Goal: Information Seeking & Learning: Understand process/instructions

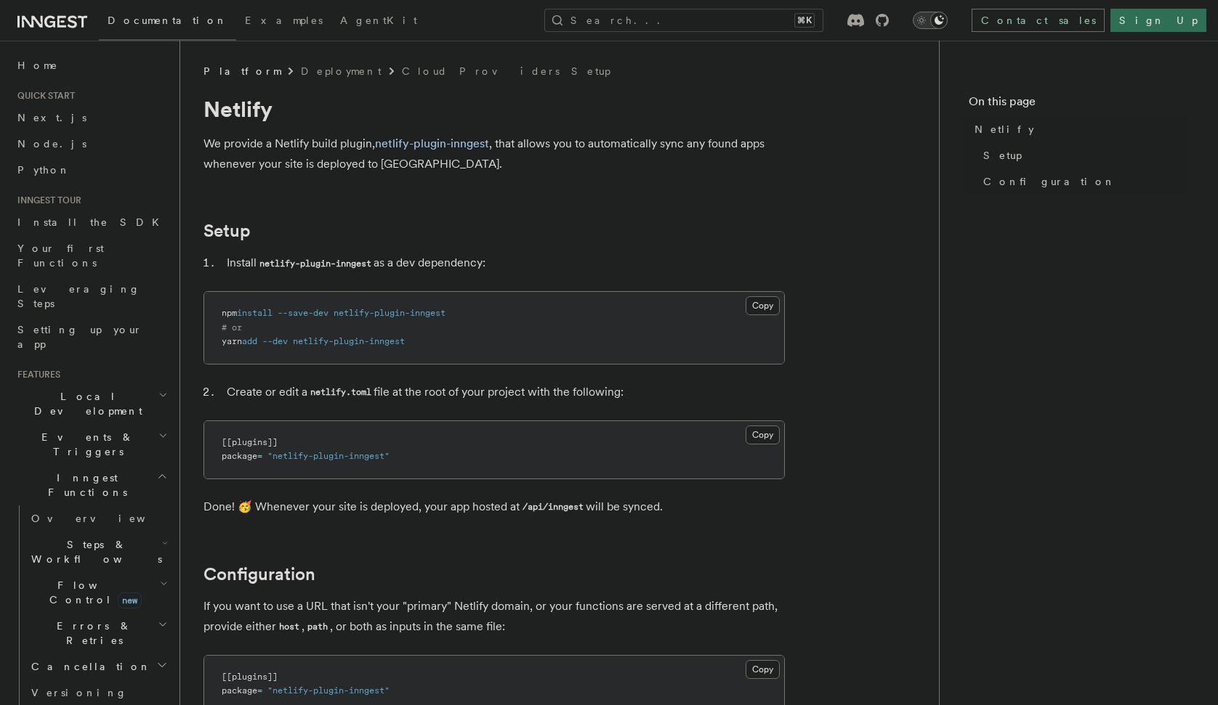
click at [405, 345] on span "netlify-plugin-inngest" at bounding box center [349, 341] width 112 height 10
drag, startPoint x: 426, startPoint y: 345, endPoint x: 248, endPoint y: 340, distance: 178.8
click at [248, 340] on pre "npm install --save-dev netlify-plugin-inngest # or yarn add --dev netlify-plugi…" at bounding box center [494, 328] width 580 height 72
copy span "add --dev netlify-plugin-inngest"
click at [364, 341] on span "netlify-plugin-inngest" at bounding box center [349, 341] width 112 height 10
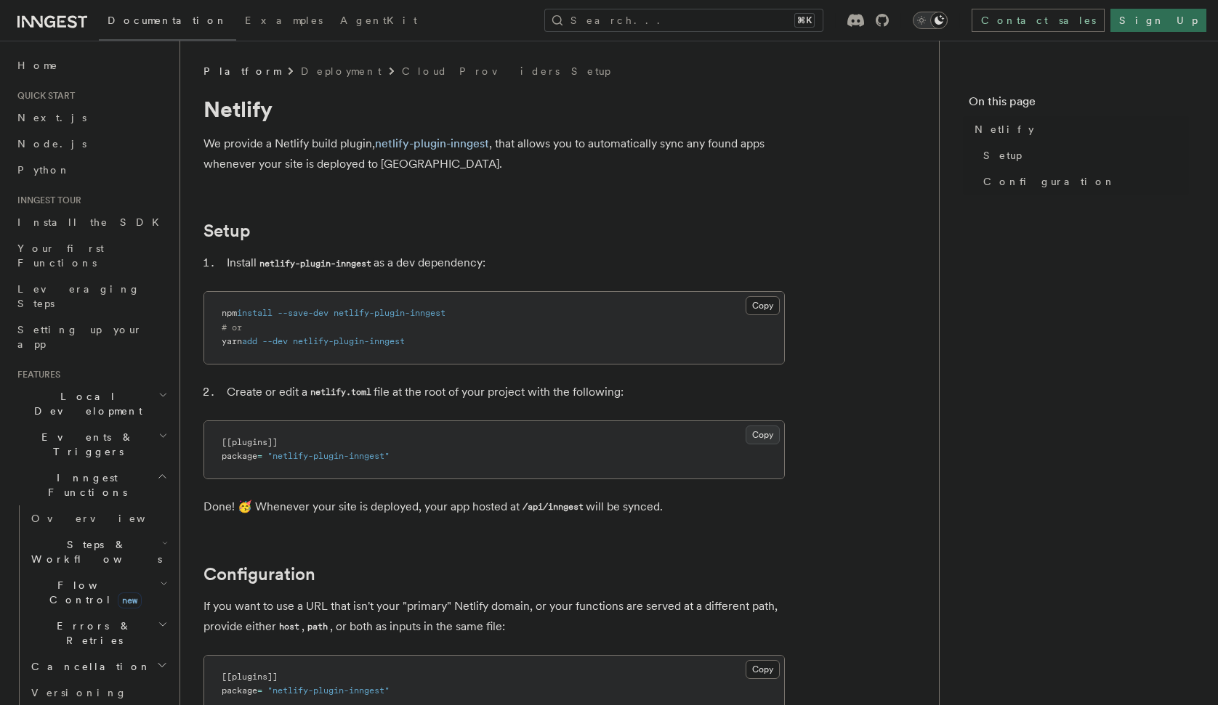
click at [774, 442] on button "Copy Copied" at bounding box center [762, 435] width 34 height 19
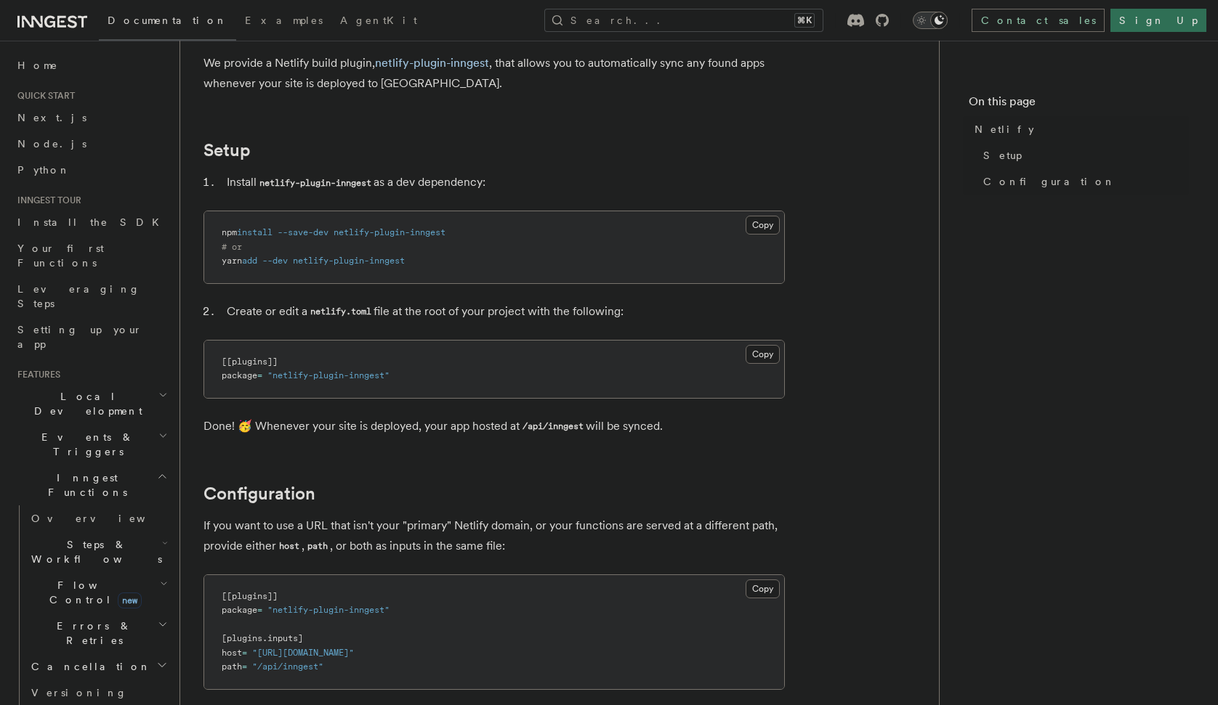
scroll to position [135, 0]
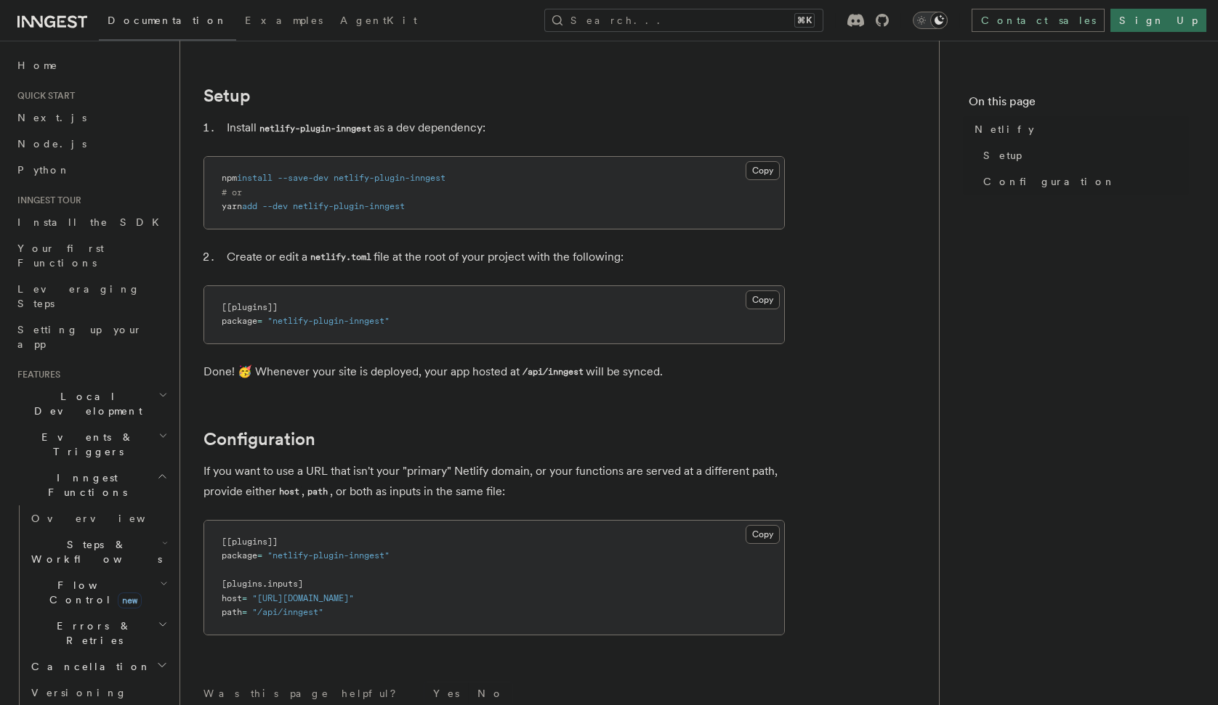
click at [320, 580] on pre "[[plugins]] package = "netlify-plugin-inngest" [plugins.inputs] host = "https:/…" at bounding box center [494, 578] width 580 height 114
drag, startPoint x: 373, startPoint y: 629, endPoint x: 391, endPoint y: 618, distance: 21.6
click at [422, 615] on pre "[[plugins]] package = "netlify-plugin-inngest" [plugins.inputs] host = "https:/…" at bounding box center [494, 578] width 580 height 114
click at [368, 610] on pre "[[plugins]] package = "netlify-plugin-inngest" [plugins.inputs] host = "https:/…" at bounding box center [494, 578] width 580 height 114
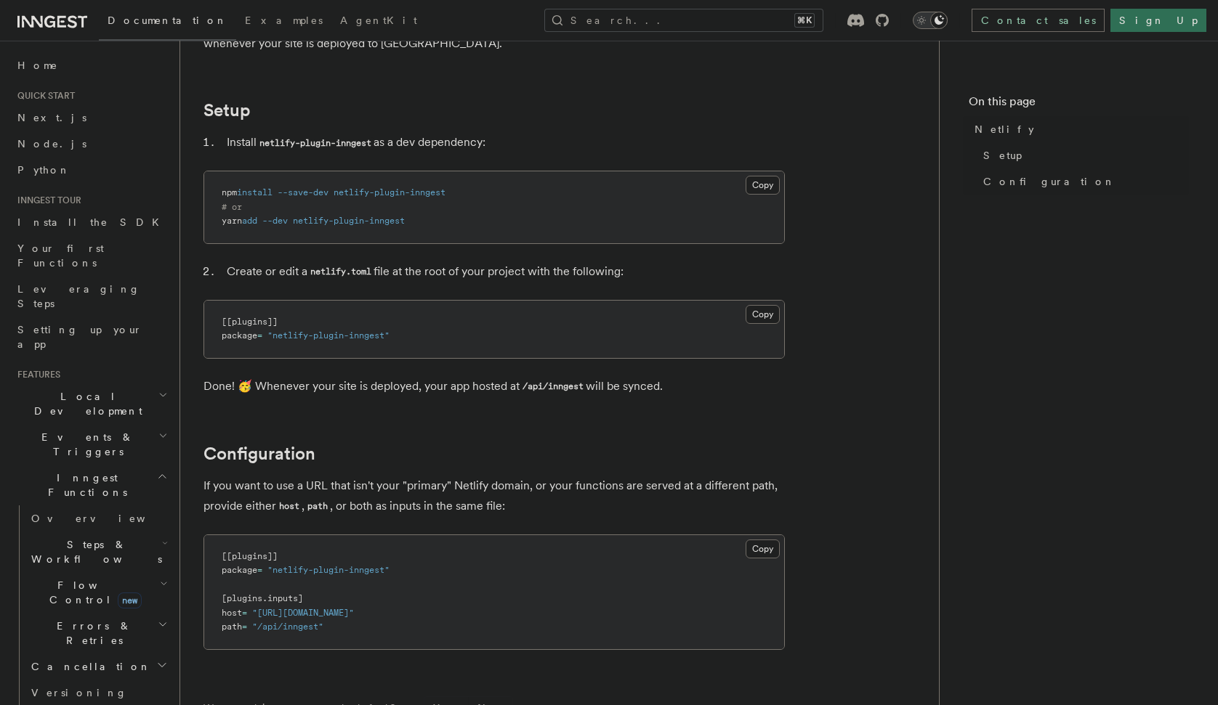
scroll to position [119, 0]
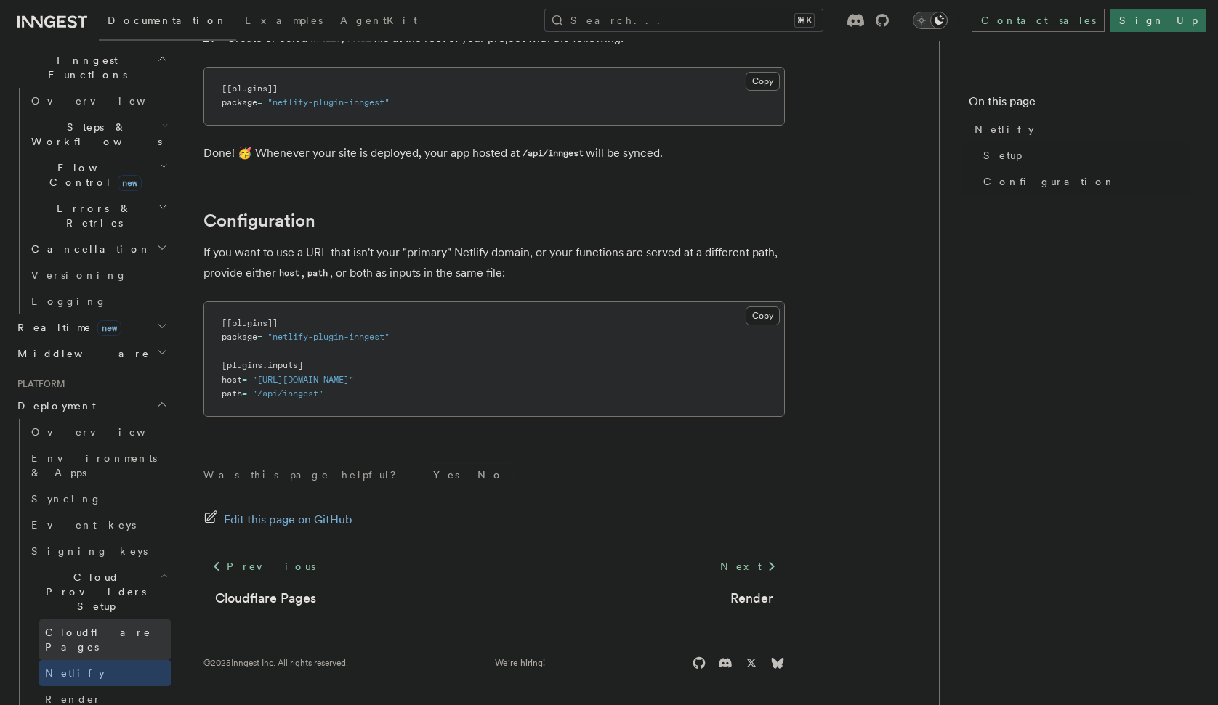
scroll to position [440, 0]
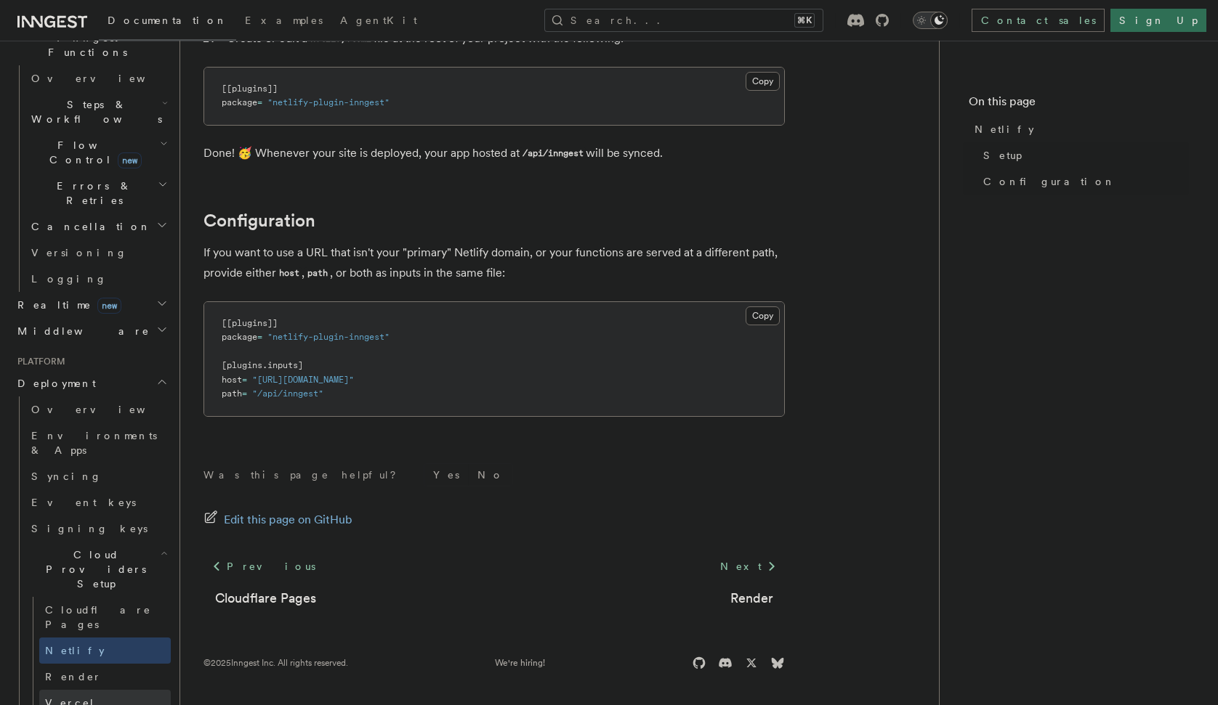
click at [58, 697] on span "Vercel" at bounding box center [70, 703] width 50 height 12
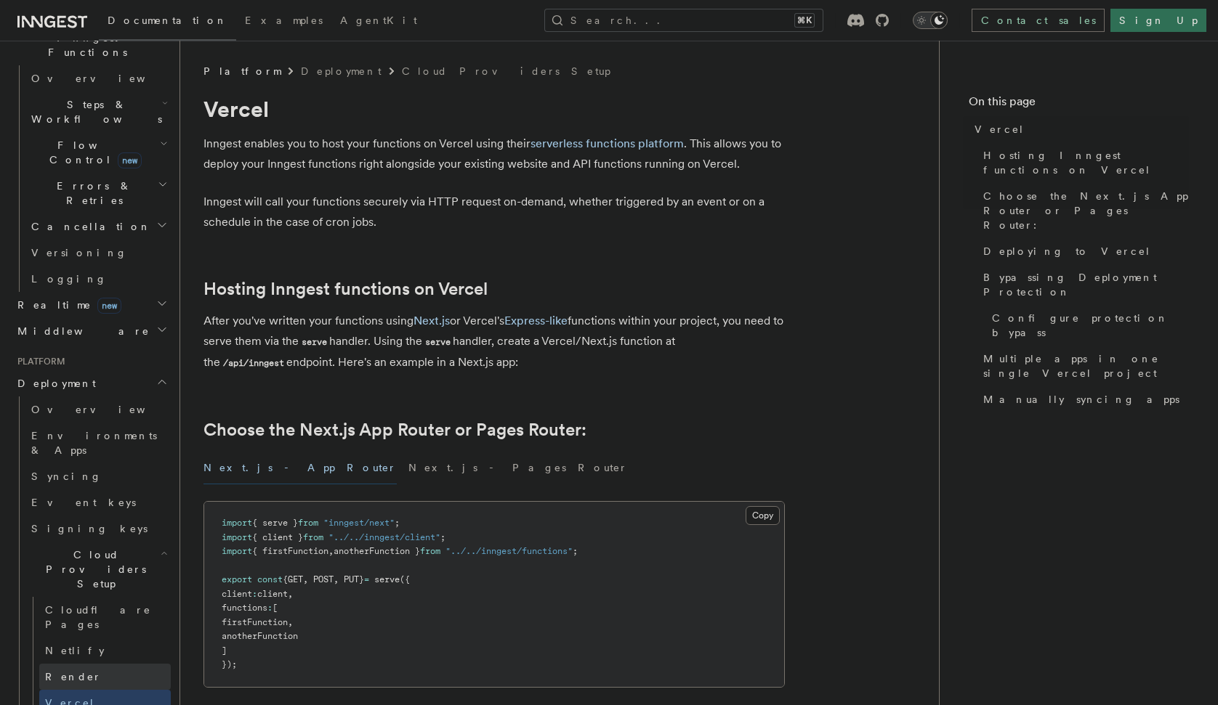
click at [68, 671] on span "Render" at bounding box center [73, 677] width 57 height 12
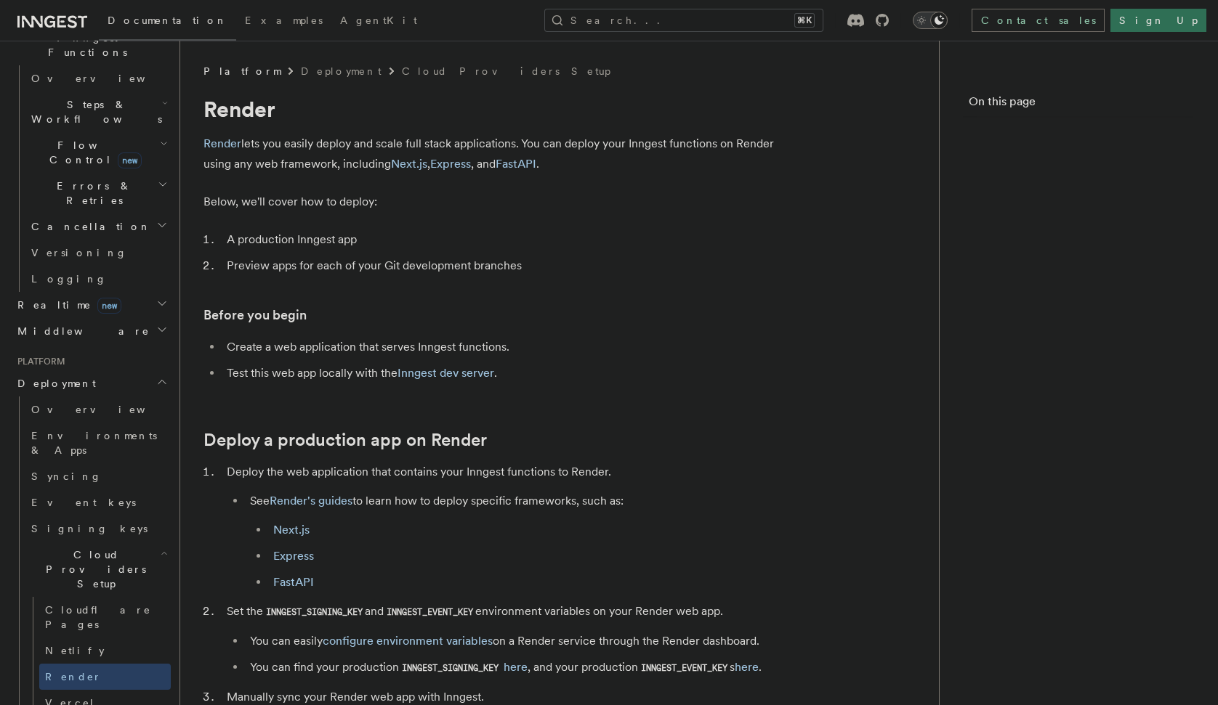
click at [68, 671] on span "Render" at bounding box center [73, 677] width 57 height 12
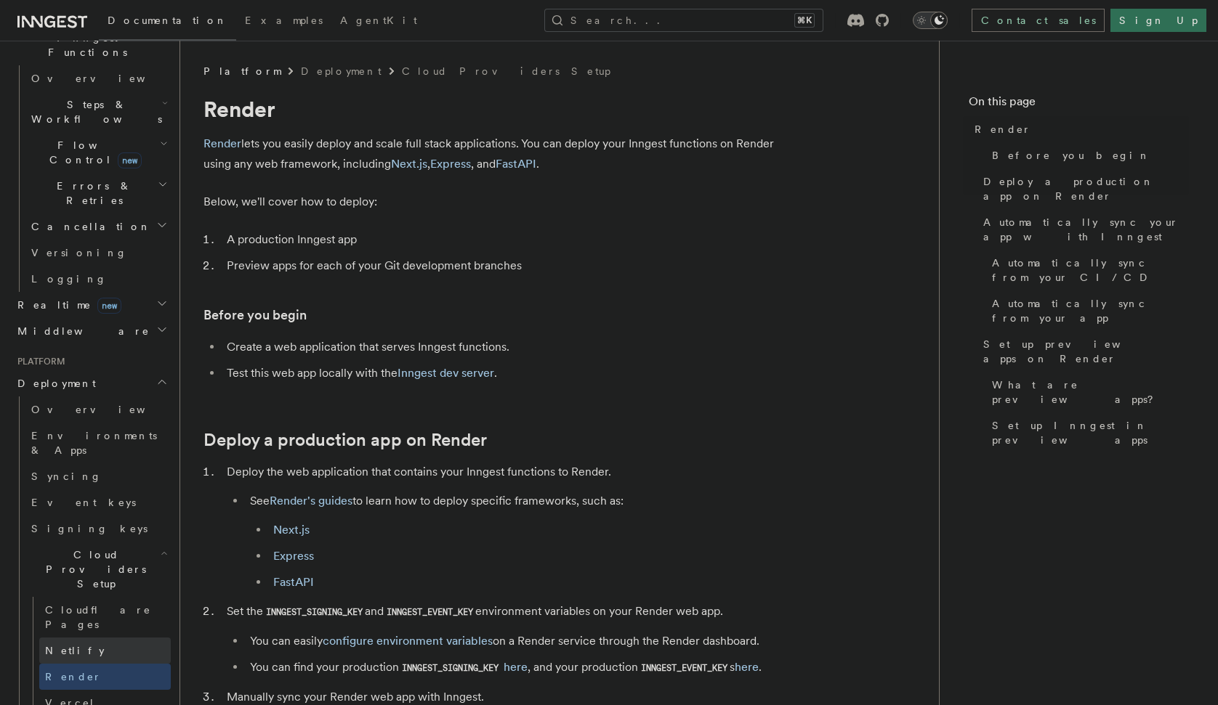
click at [69, 645] on span "Netlify" at bounding box center [75, 651] width 60 height 12
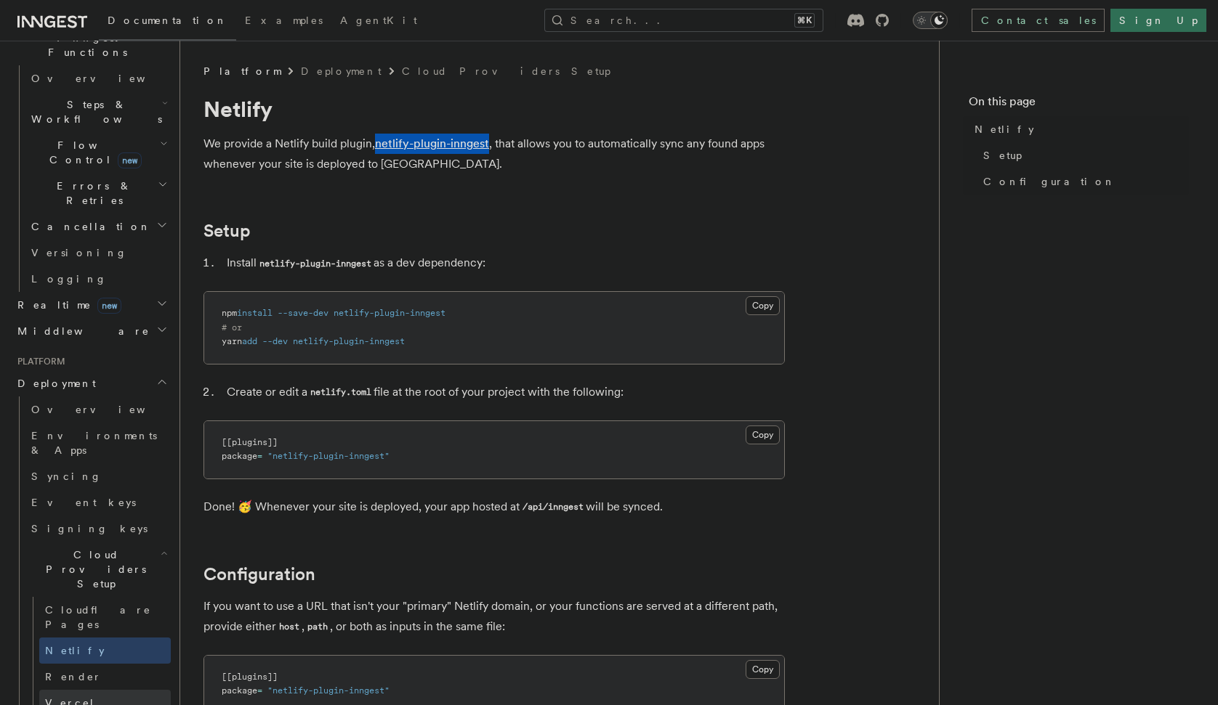
click at [80, 690] on link "Vercel" at bounding box center [104, 703] width 131 height 26
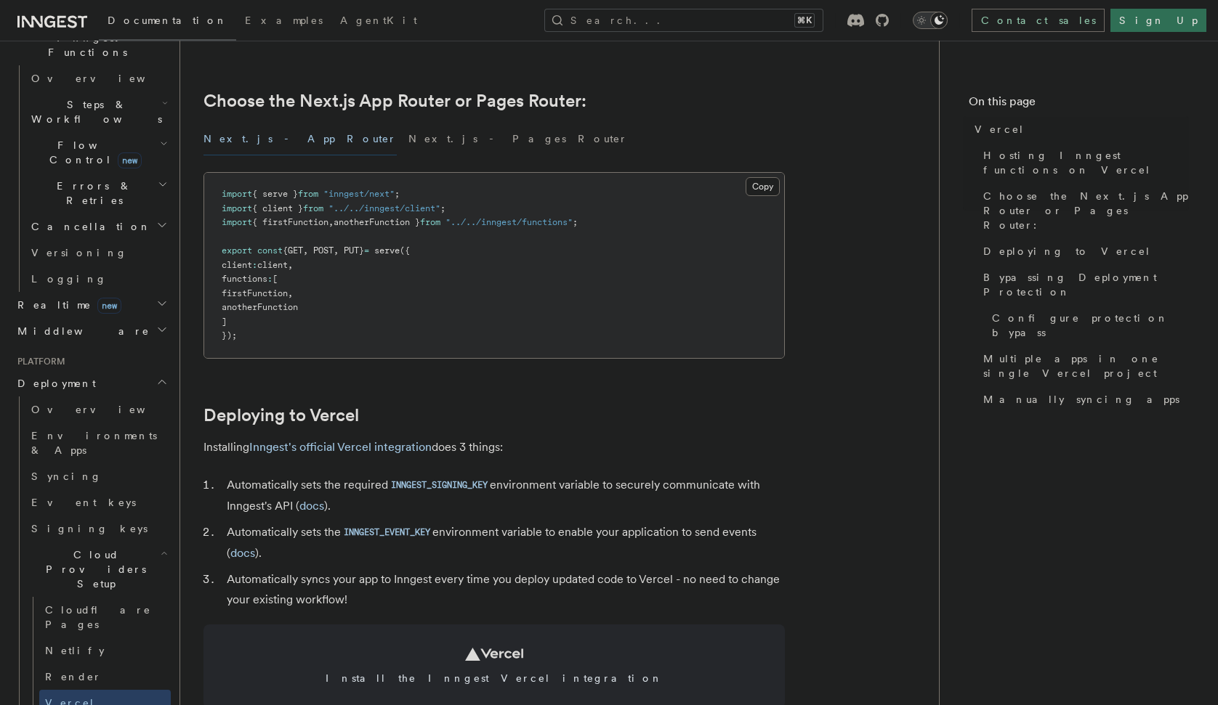
scroll to position [566, 0]
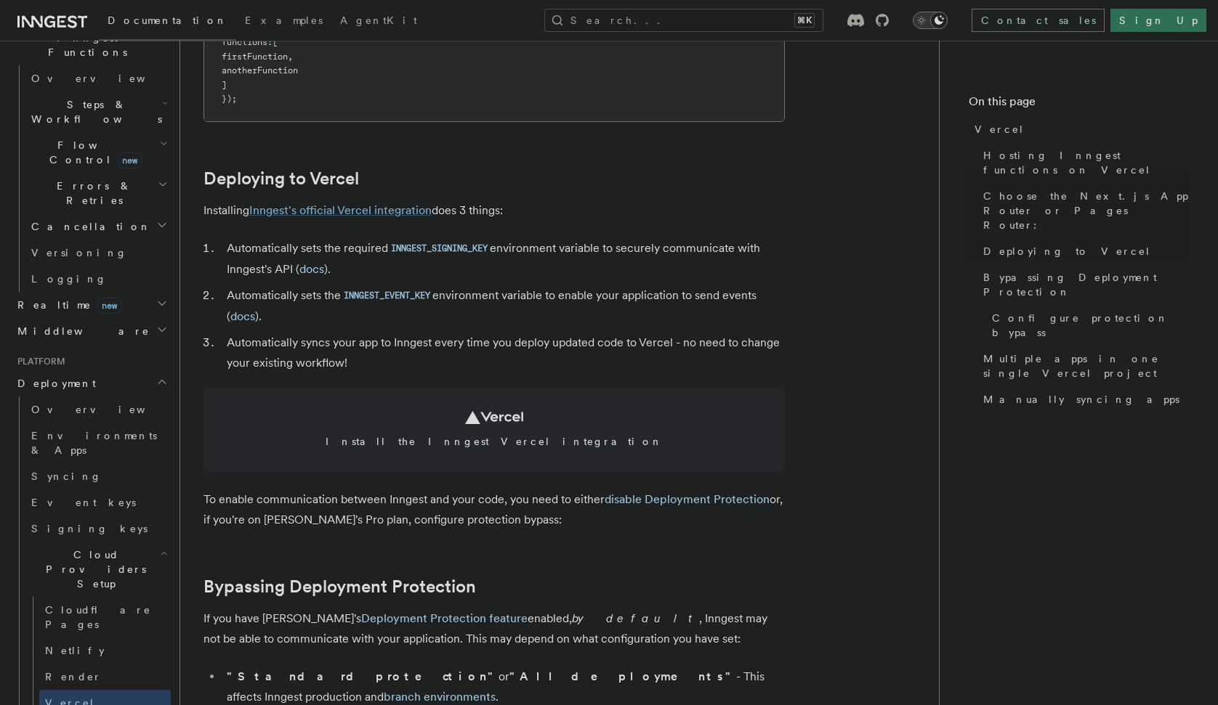
click at [374, 215] on link "Inngest's official Vercel integration" at bounding box center [340, 210] width 182 height 14
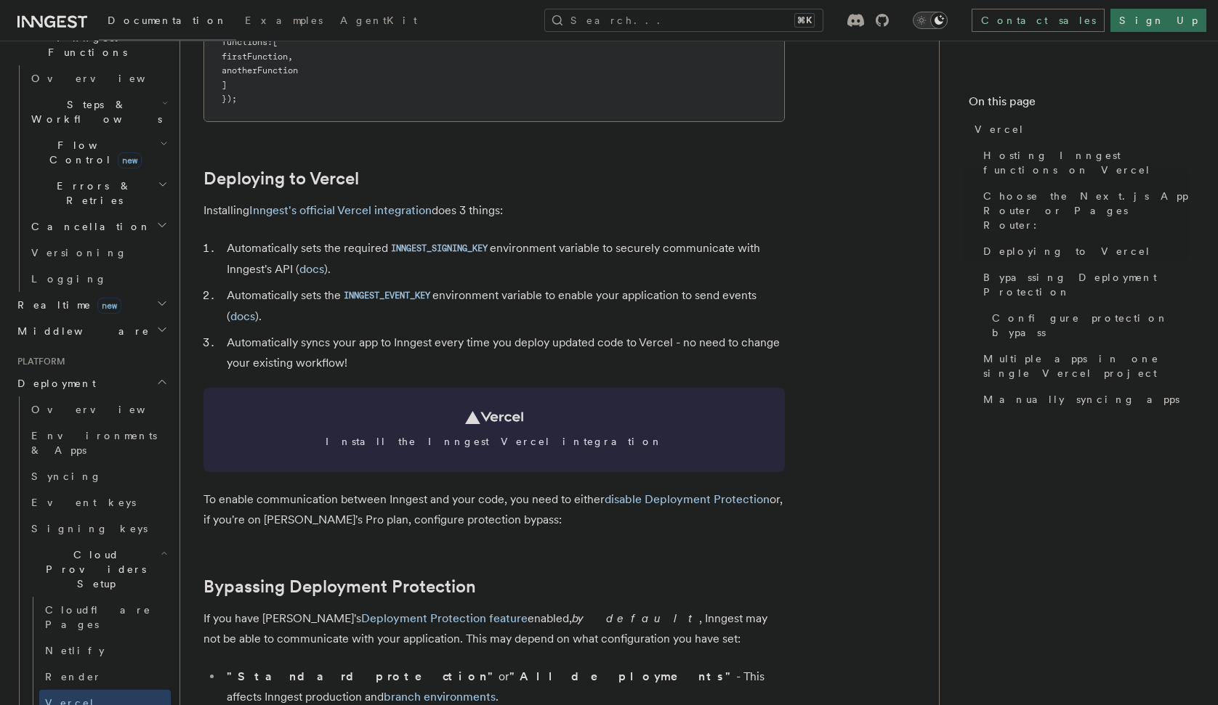
scroll to position [174, 0]
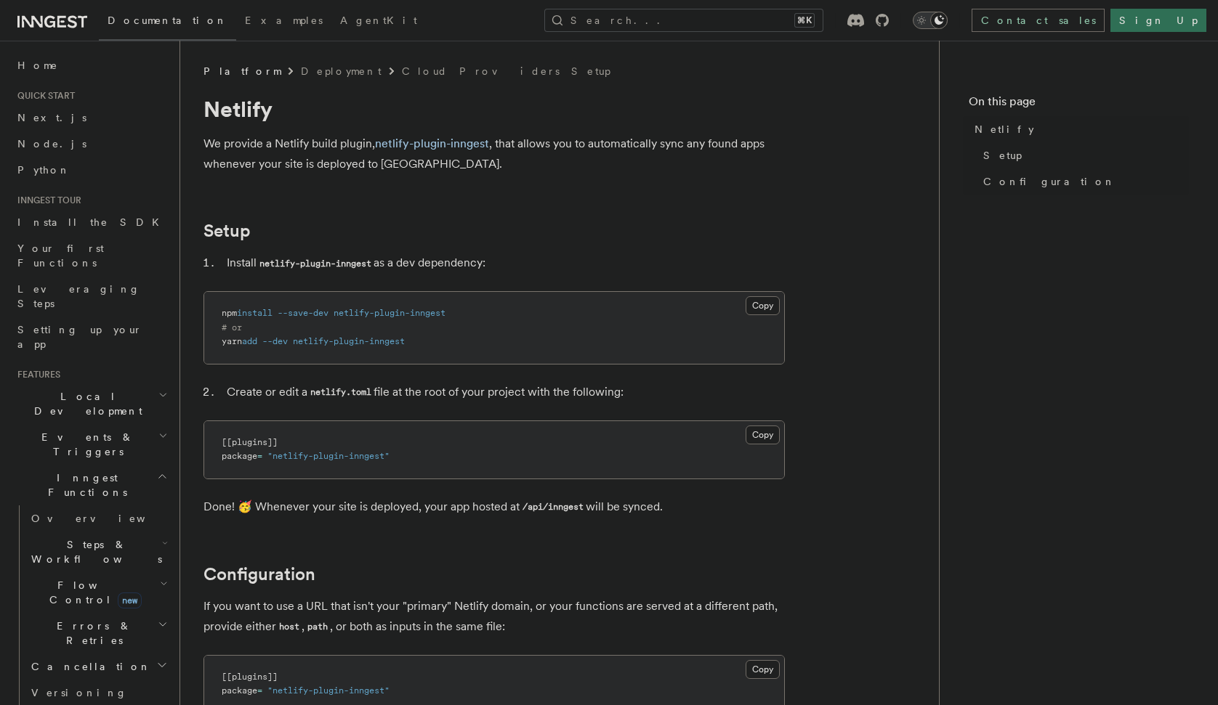
click at [40, 28] on icon at bounding box center [52, 21] width 70 height 17
click at [700, 17] on button "Search... ⌘K" at bounding box center [683, 20] width 279 height 23
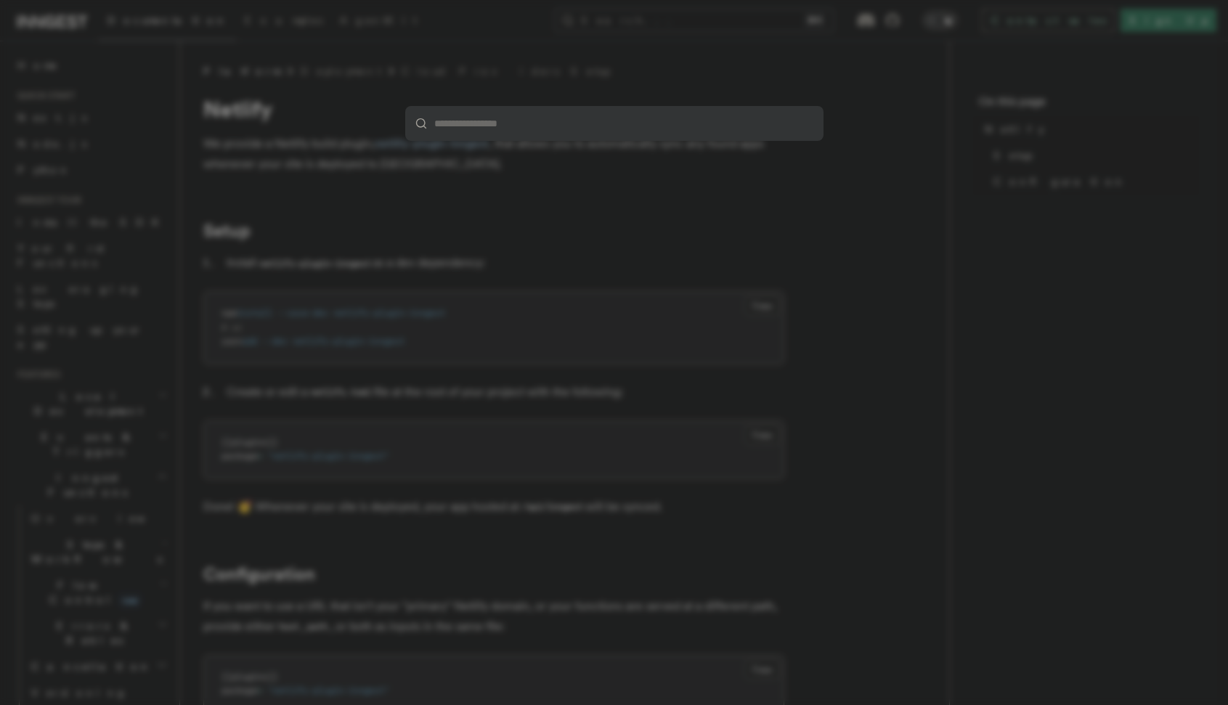
type input "**********"
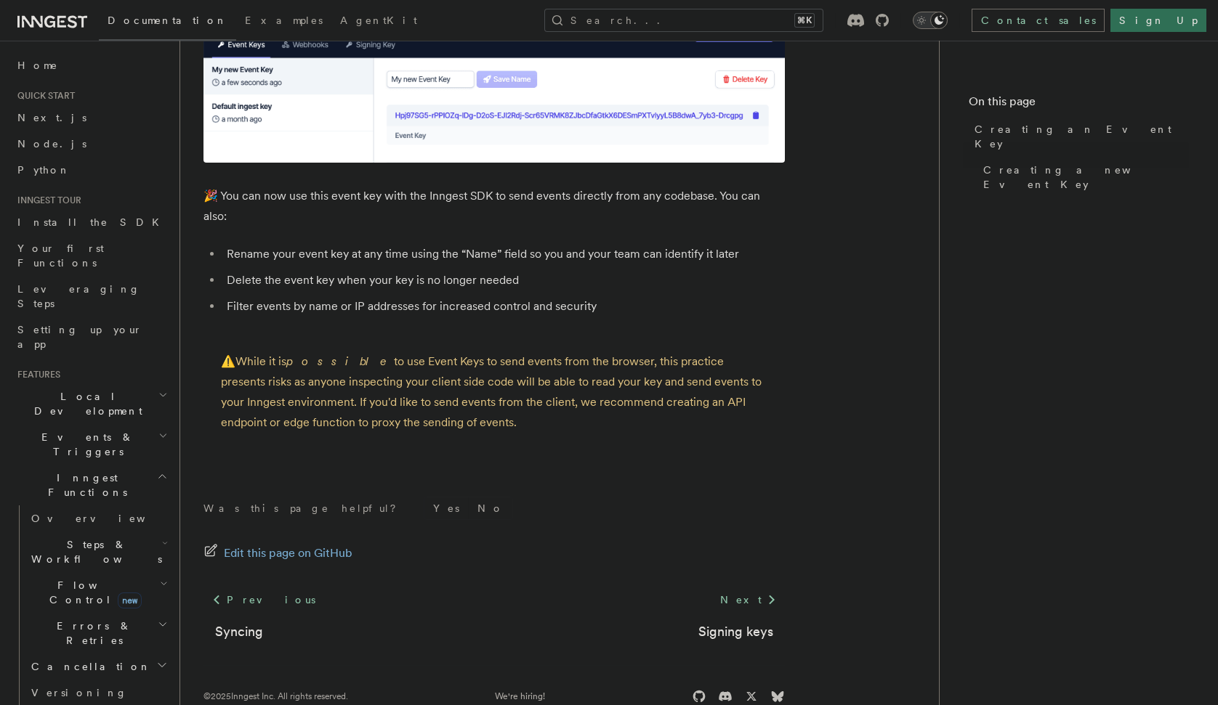
scroll to position [918, 0]
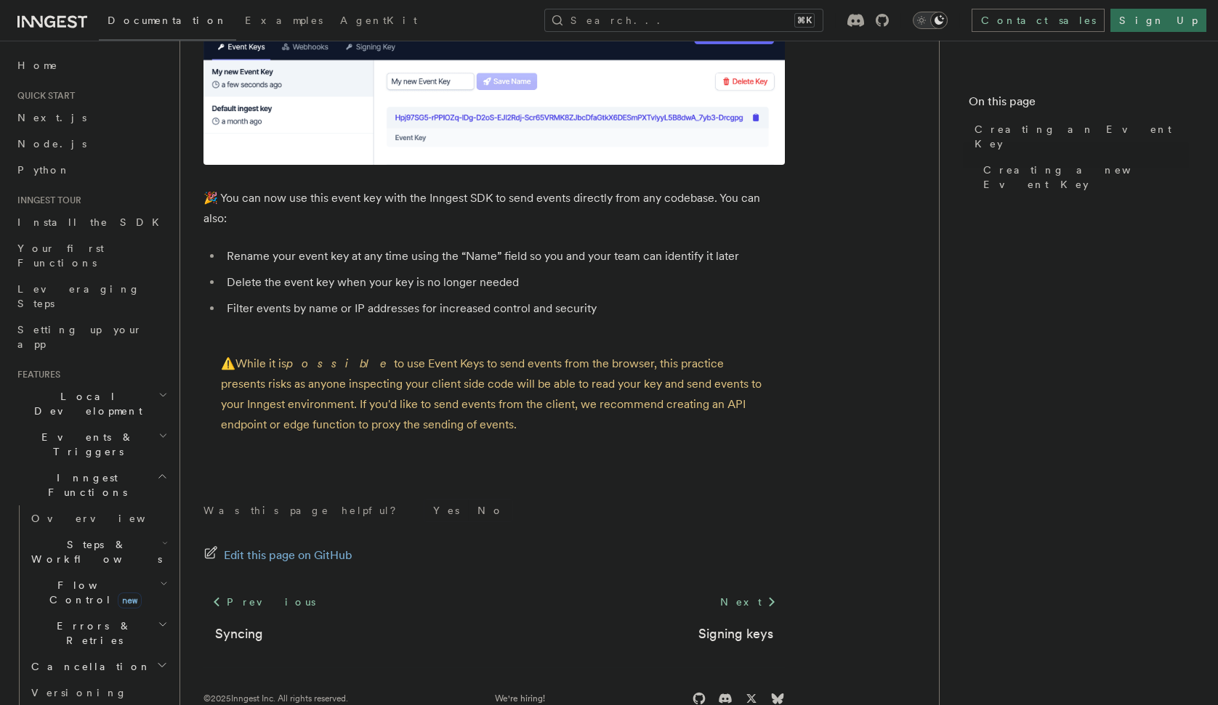
click at [426, 357] on p "⚠️ While it is possible to use Event Keys to send events from the browser, this…" at bounding box center [494, 394] width 546 height 81
click at [434, 354] on p "⚠️ While it is possible to use Event Keys to send events from the browser, this…" at bounding box center [494, 394] width 546 height 81
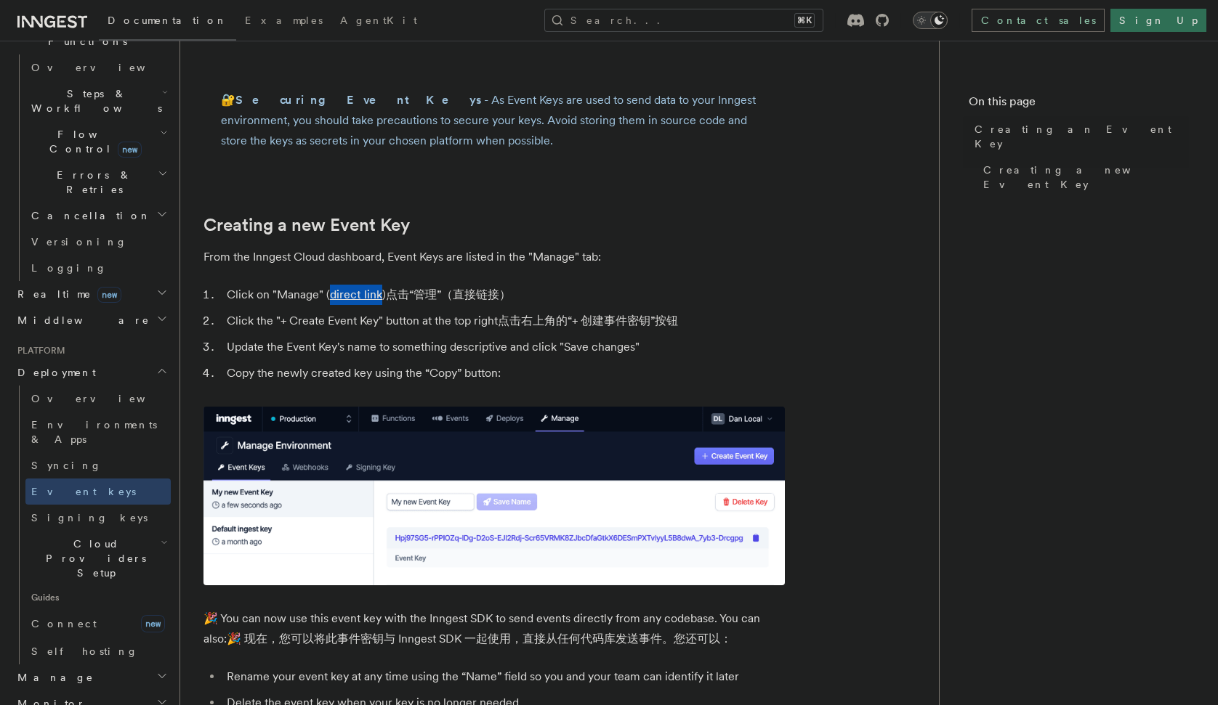
scroll to position [452, 0]
click at [83, 511] on span "Signing keys" at bounding box center [89, 517] width 116 height 12
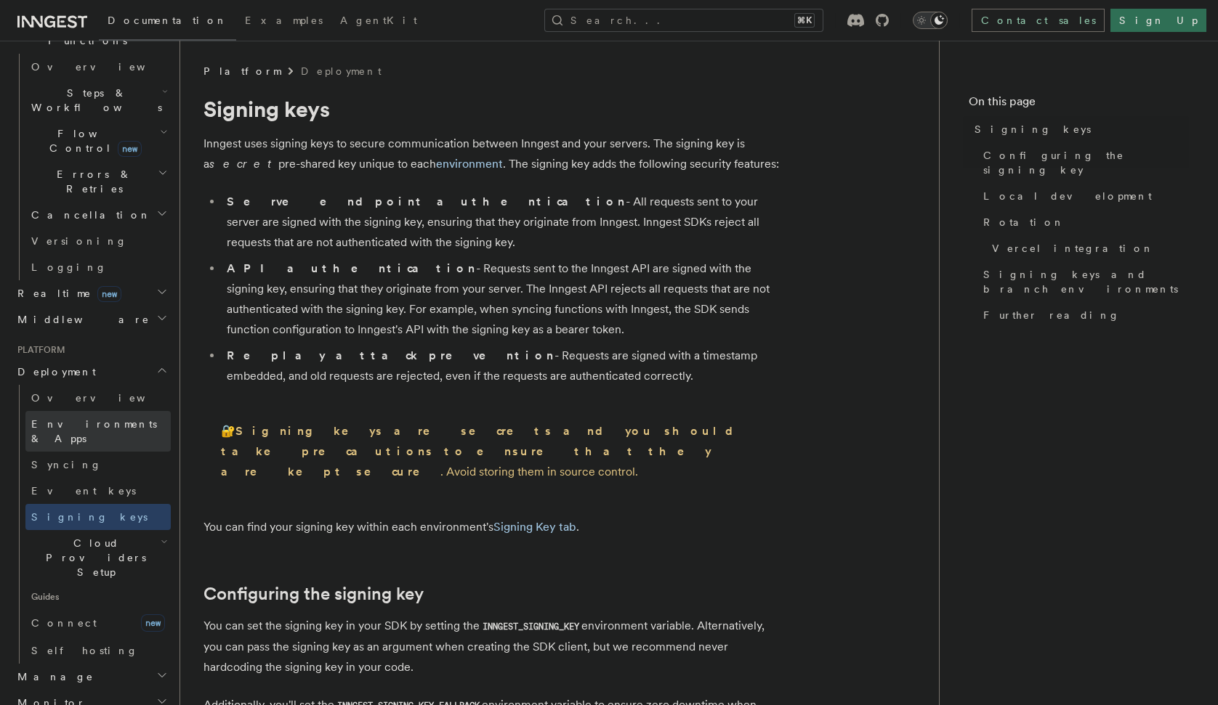
click at [81, 418] on span "Environments & Apps" at bounding box center [94, 431] width 126 height 26
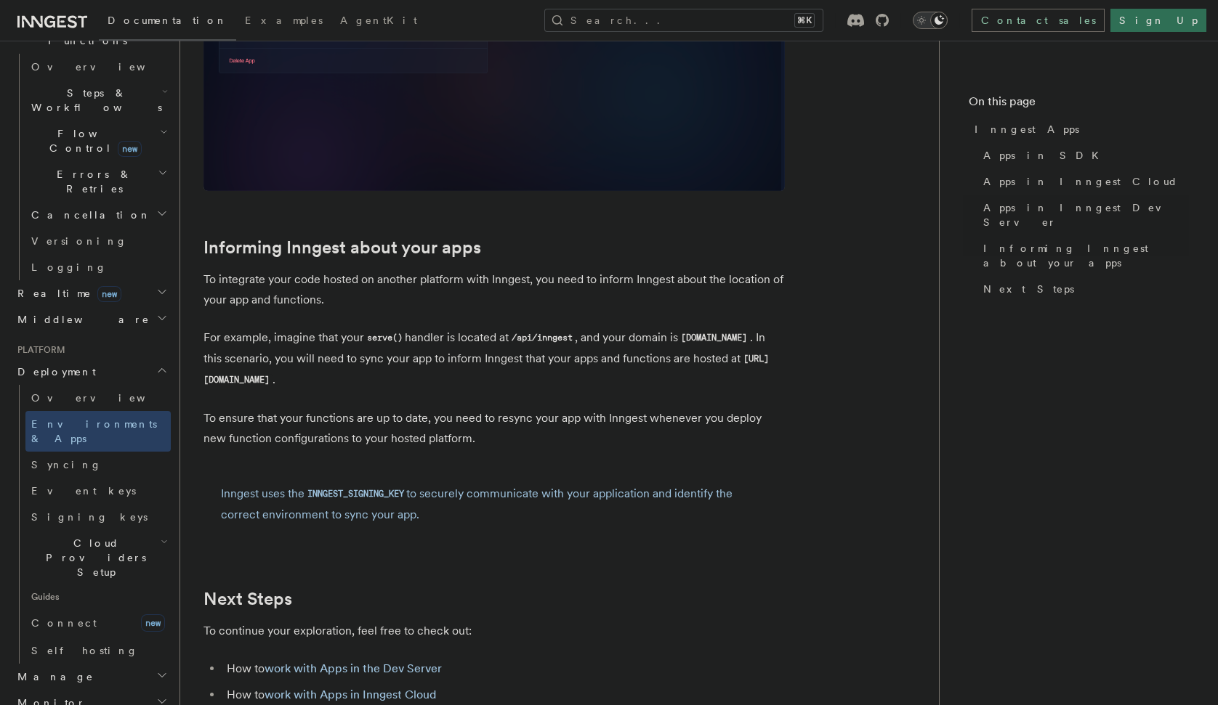
scroll to position [2198, 0]
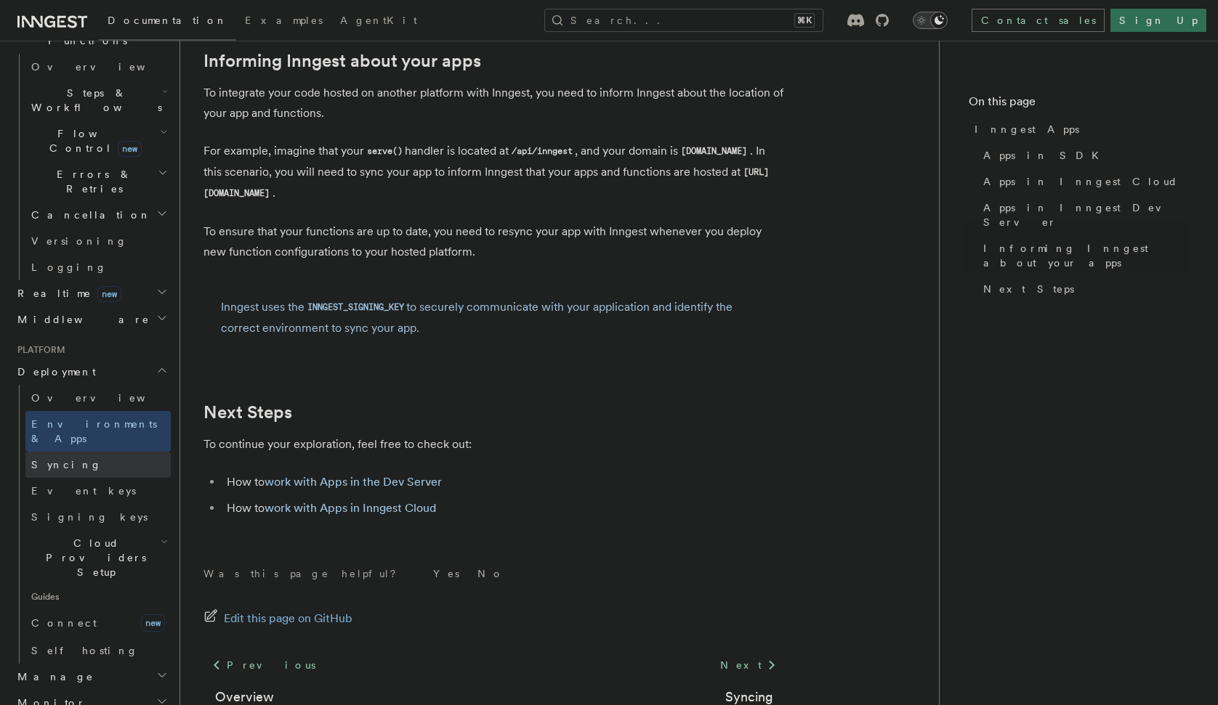
click at [78, 452] on link "Syncing" at bounding box center [97, 465] width 145 height 26
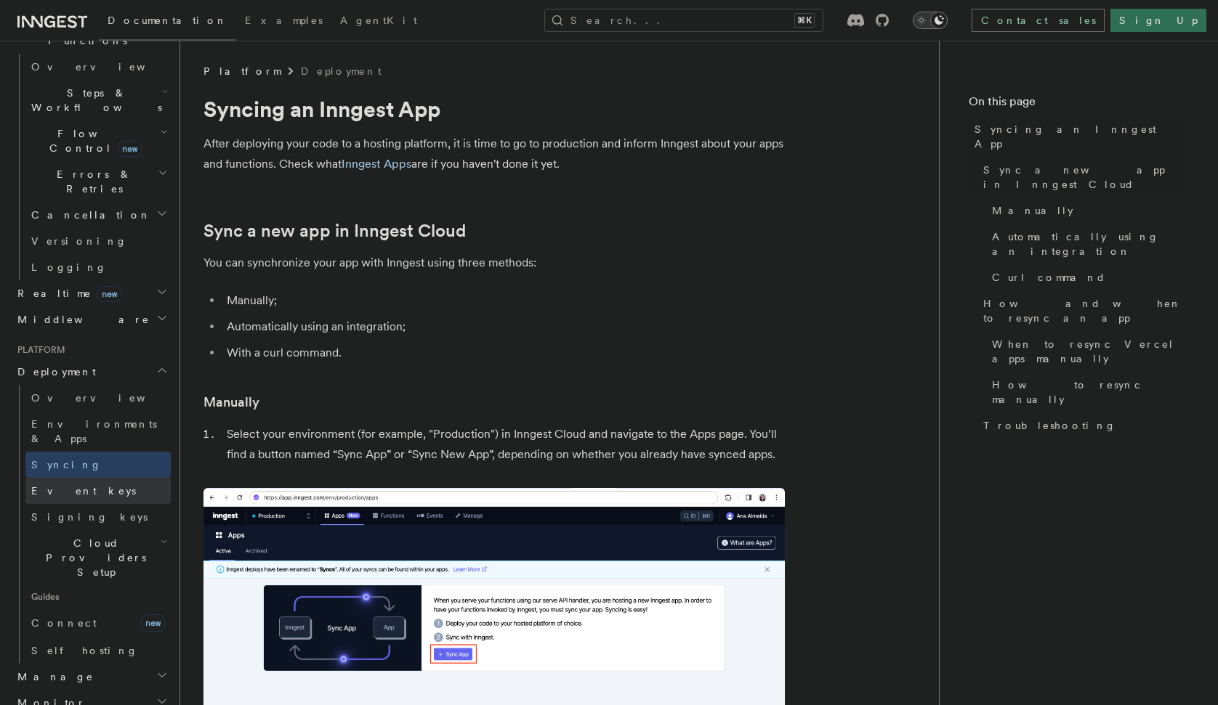
click at [82, 478] on link "Event keys" at bounding box center [97, 491] width 145 height 26
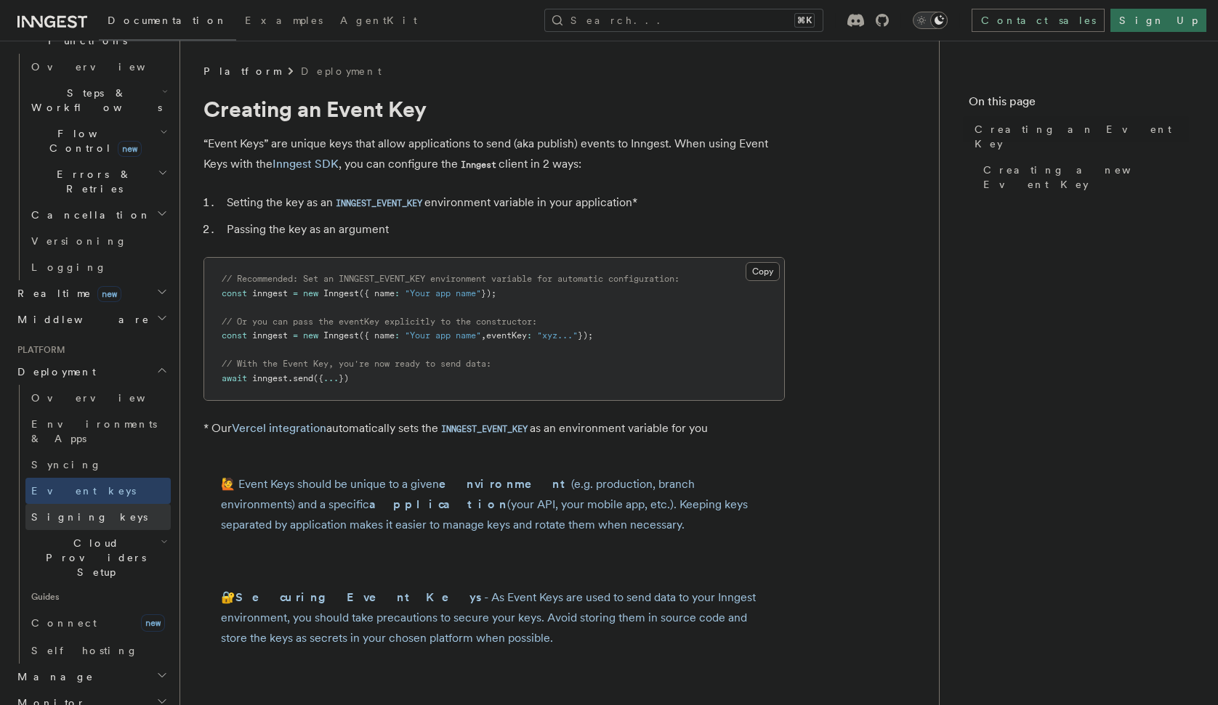
click at [75, 511] on span "Signing keys" at bounding box center [89, 517] width 116 height 12
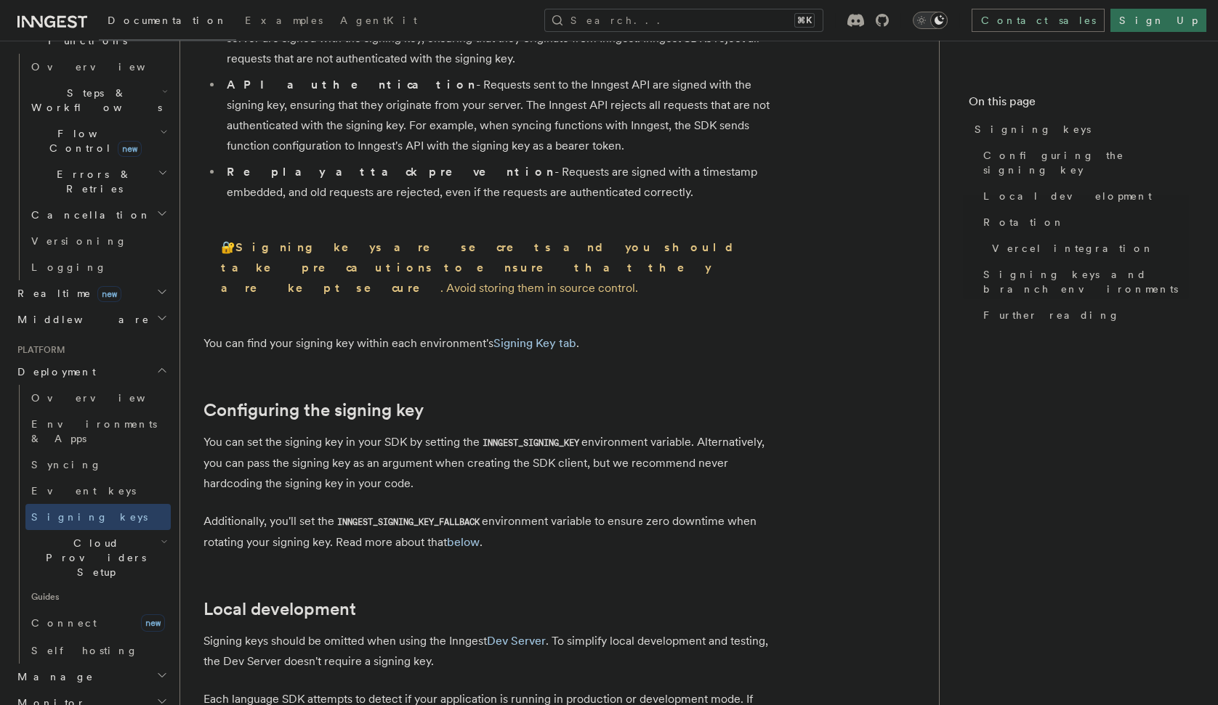
scroll to position [183, 0]
click at [545, 438] on code "INNGEST_SIGNING_KEY" at bounding box center [530, 444] width 102 height 12
click at [529, 438] on code "INNGEST_SIGNING_KEY" at bounding box center [530, 444] width 102 height 12
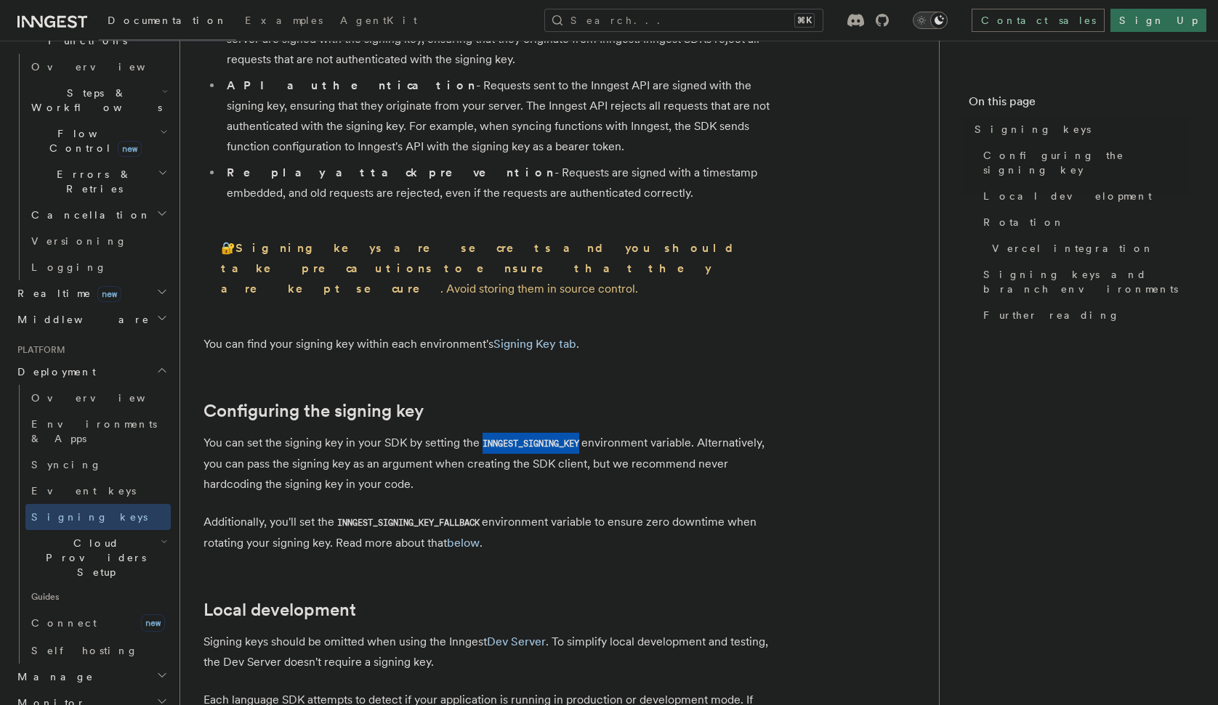
click at [529, 438] on code "INNGEST_SIGNING_KEY" at bounding box center [530, 444] width 102 height 12
click at [525, 433] on p "You can set the signing key in your SDK by setting the INNGEST_SIGNING_KEY envi…" at bounding box center [493, 464] width 581 height 62
click at [521, 433] on p "You can set the signing key in your SDK by setting the INNGEST_SIGNING_KEY envi…" at bounding box center [493, 464] width 581 height 62
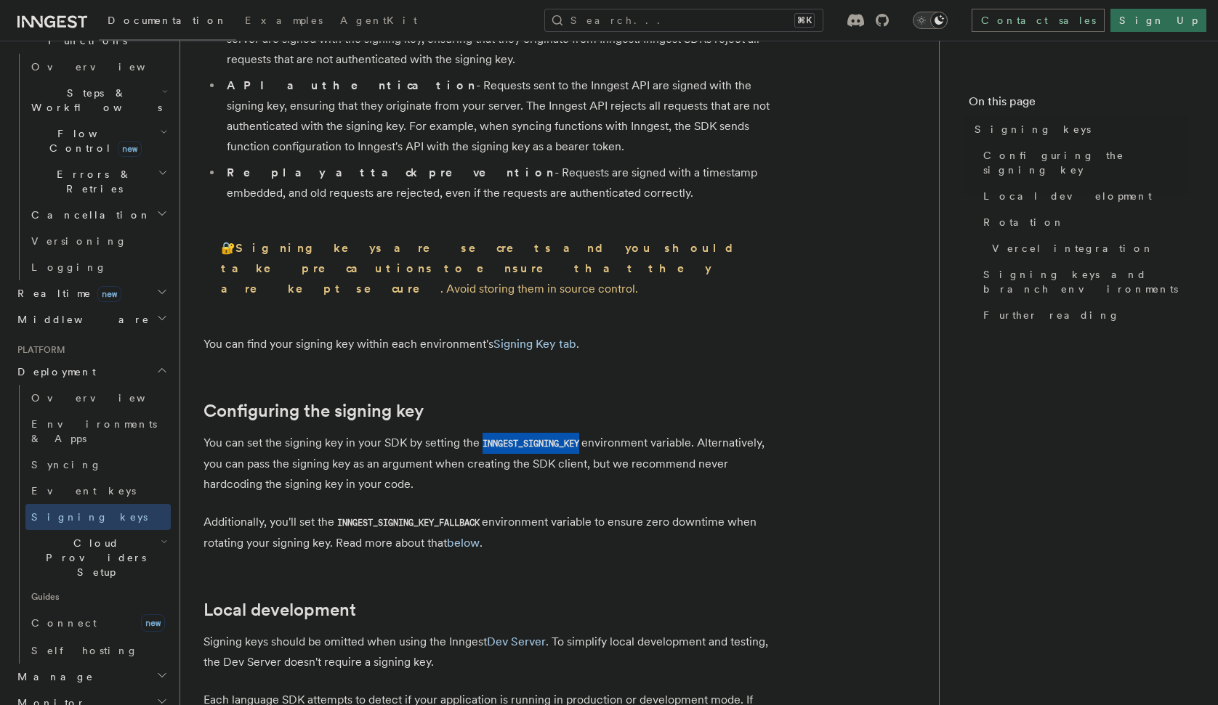
click at [521, 433] on p "You can set the signing key in your SDK by setting the INNGEST_SIGNING_KEY envi…" at bounding box center [493, 464] width 581 height 62
copy code "INNGEST_SIGNING_KEY"
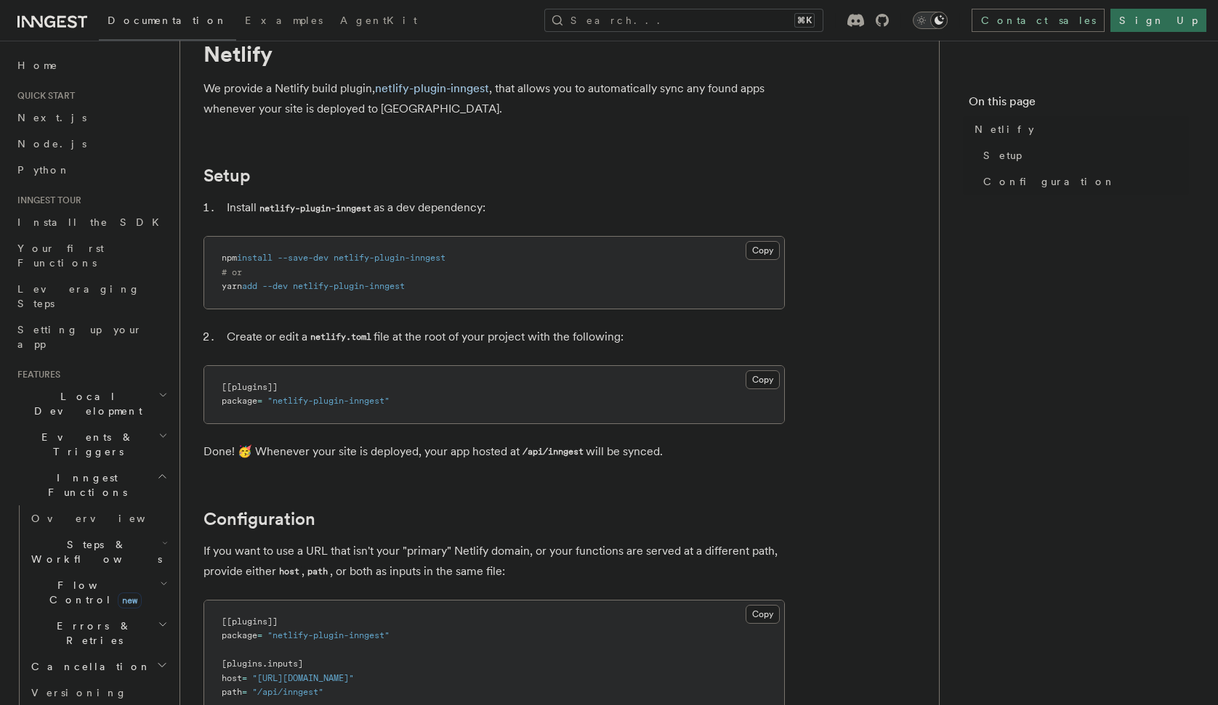
scroll to position [56, 0]
click at [393, 381] on pre "[[plugins]] package = "netlify-plugin-inngest"" at bounding box center [494, 393] width 580 height 57
click at [71, 471] on span "Inngest Functions" at bounding box center [84, 485] width 145 height 29
click at [81, 506] on link "Overview" at bounding box center [97, 519] width 145 height 26
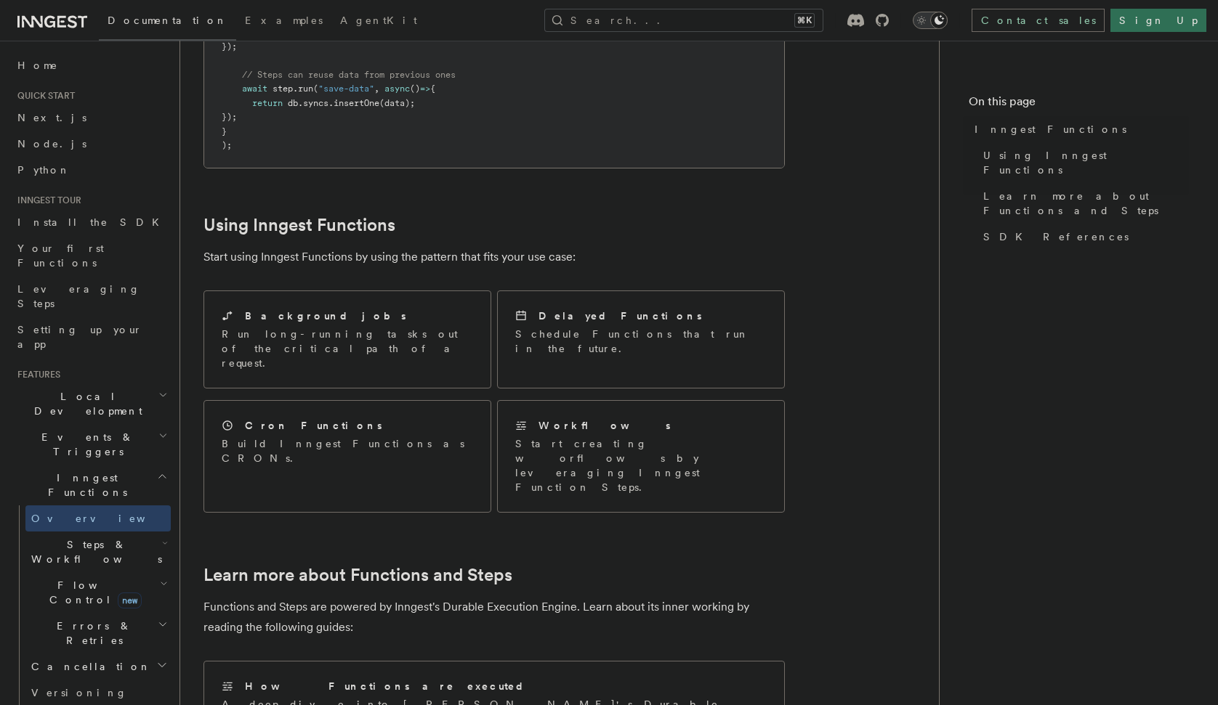
scroll to position [1029, 0]
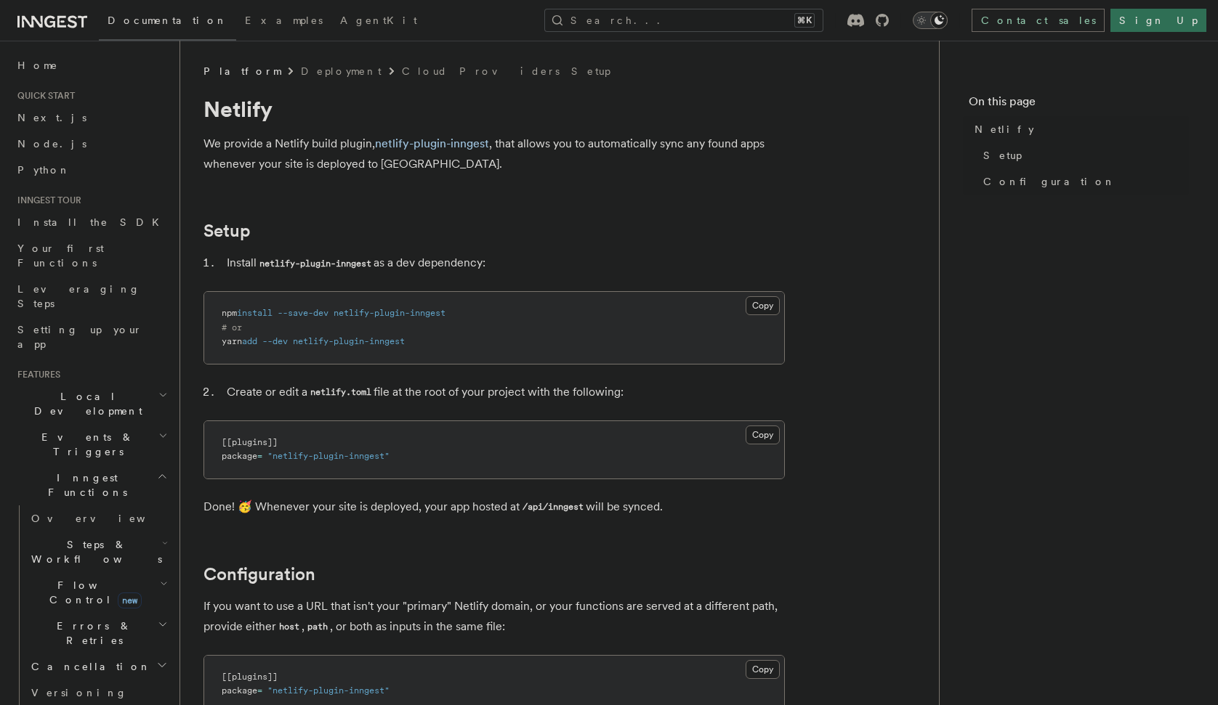
click at [433, 150] on p "We provide a Netlify build plugin, netlify-plugin-inngest , that allows you to …" at bounding box center [493, 154] width 581 height 41
click at [435, 144] on link "netlify-plugin-inngest" at bounding box center [432, 144] width 114 height 14
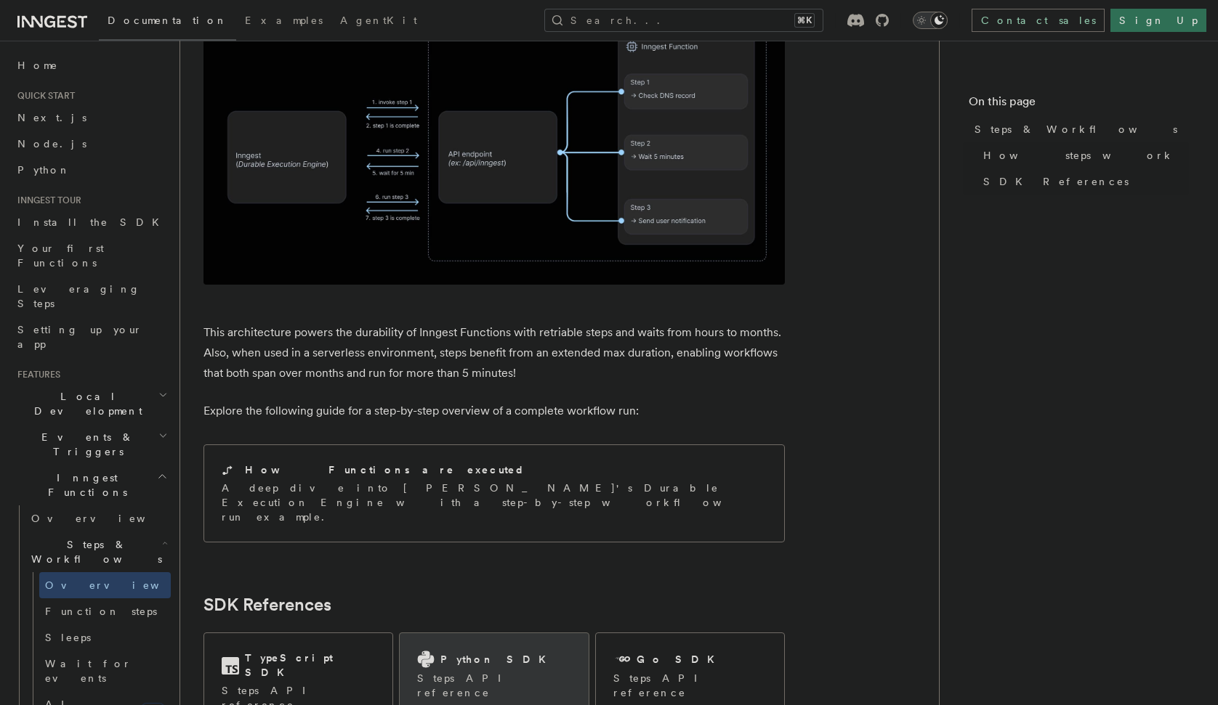
scroll to position [1426, 0]
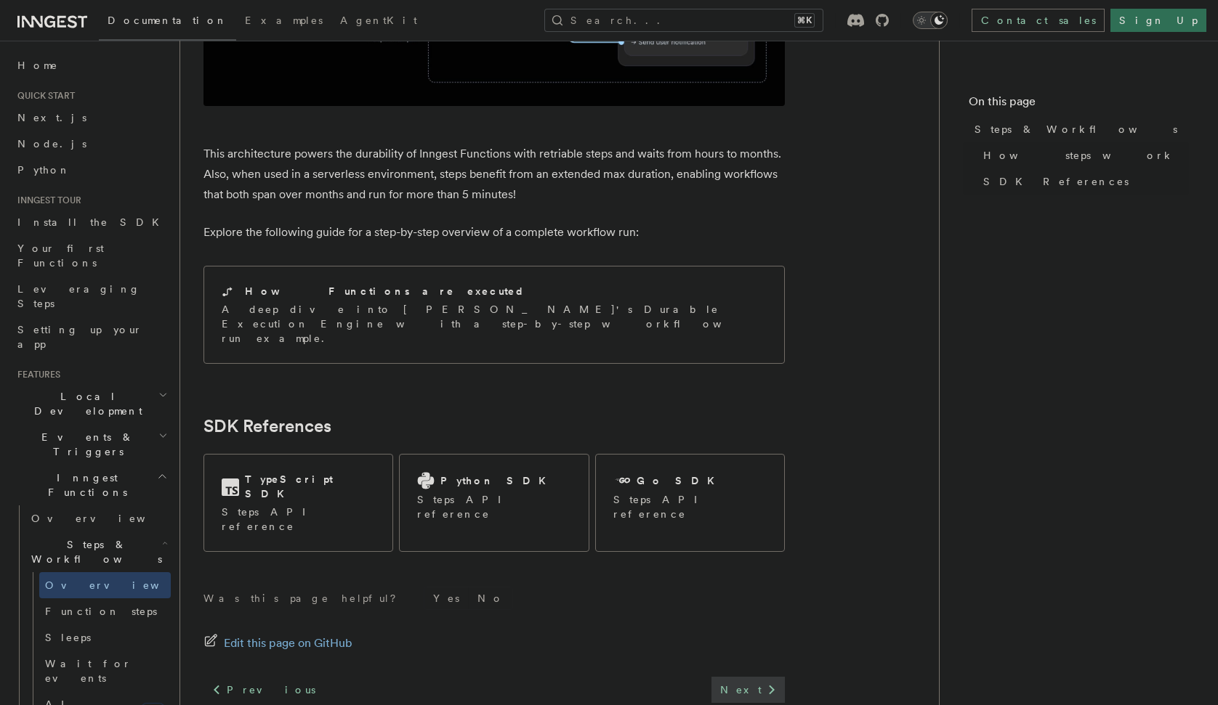
click at [759, 677] on link "Next" at bounding box center [747, 690] width 73 height 26
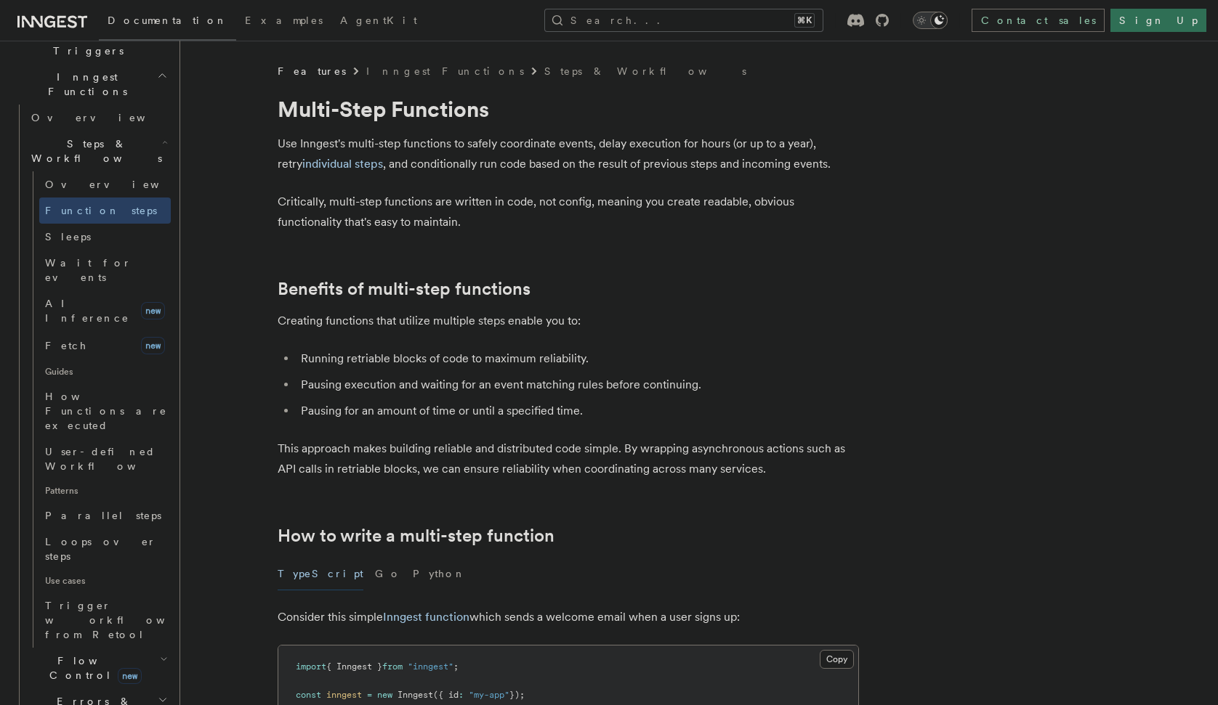
click at [740, 13] on button "Search... ⌘K" at bounding box center [683, 20] width 279 height 23
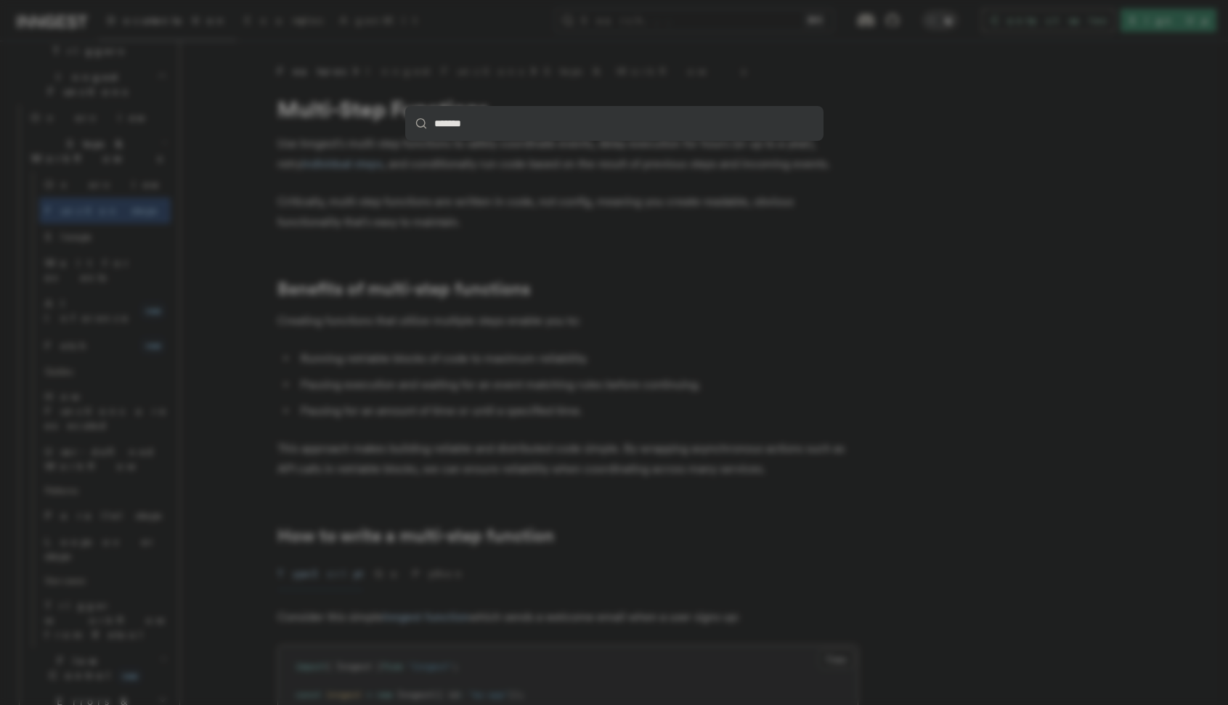
type input "*******"
